Goal: Transaction & Acquisition: Purchase product/service

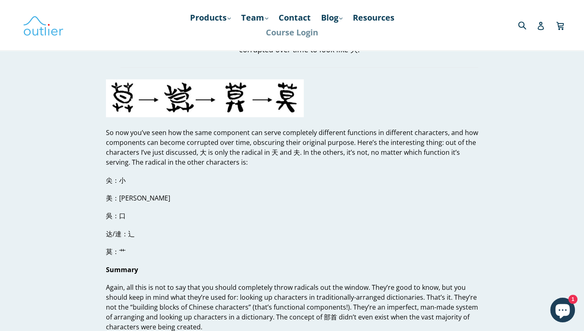
scroll to position [1997, 0]
click at [49, 28] on img at bounding box center [43, 25] width 41 height 24
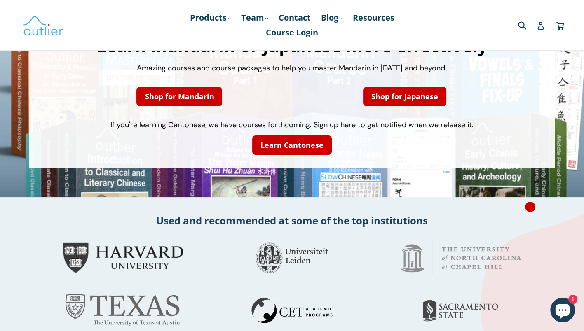
scroll to position [42, 0]
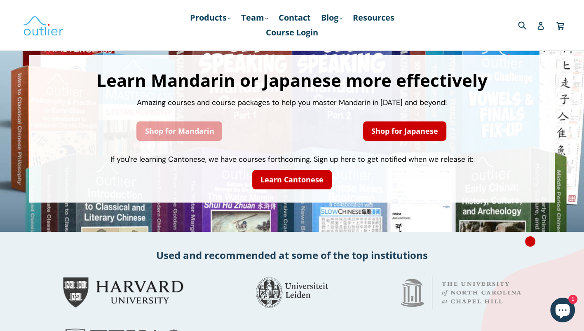
click at [185, 139] on link "Shop for Mandarin" at bounding box center [179, 131] width 86 height 19
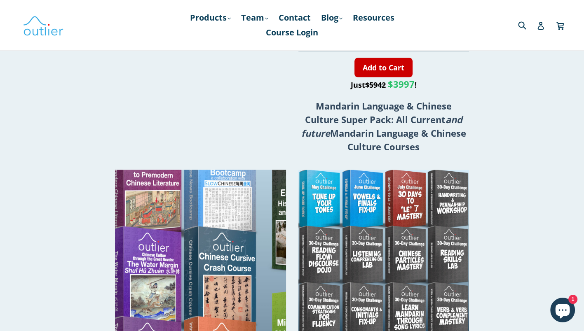
scroll to position [1459, 0]
